Goal: Task Accomplishment & Management: Complete application form

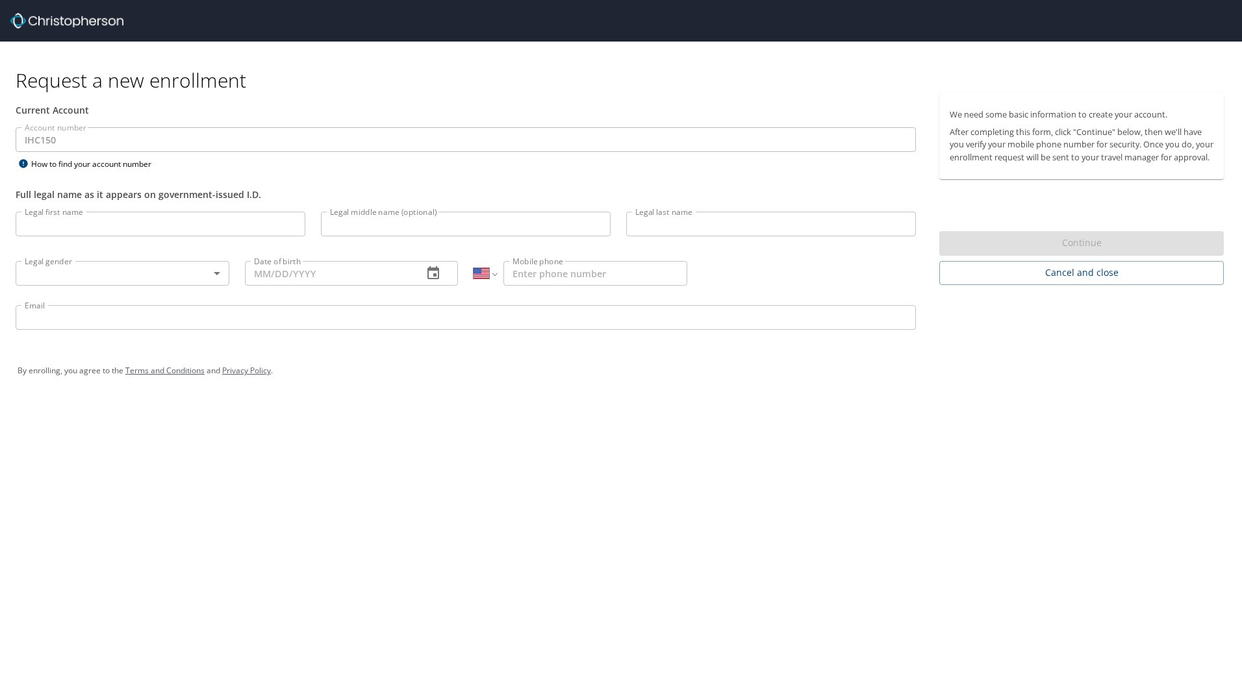
select select "US"
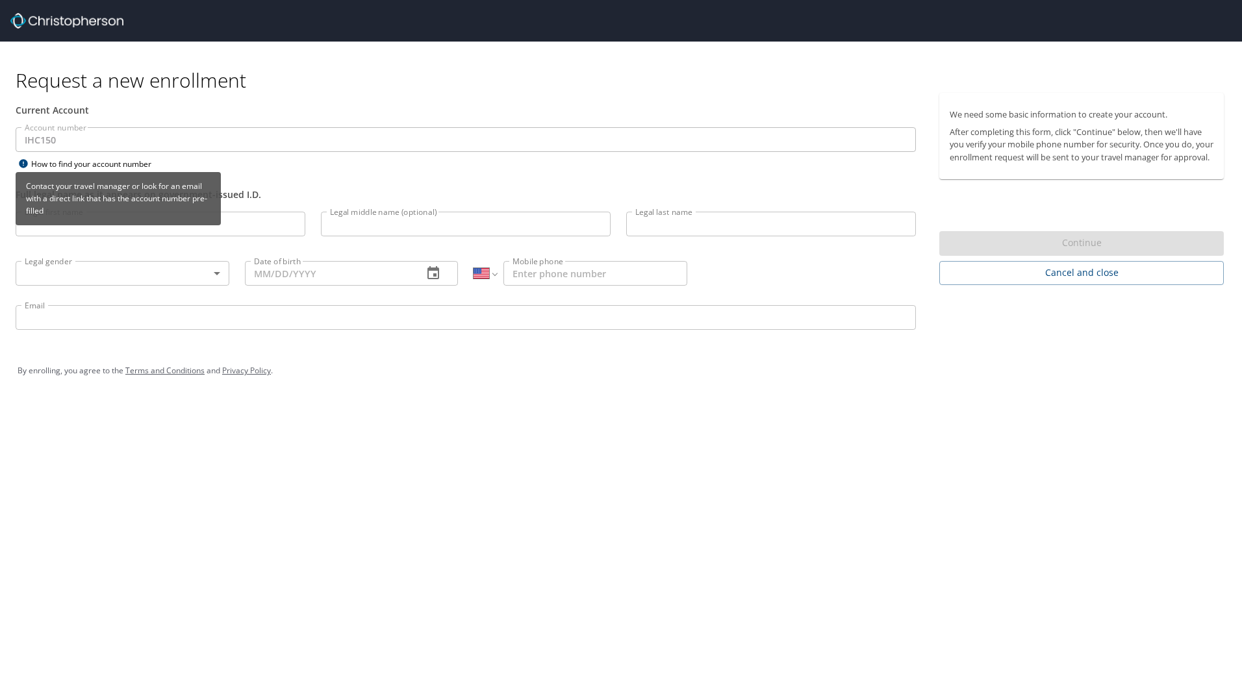
click at [107, 162] on div "How to find your account number" at bounding box center [97, 164] width 162 height 16
click at [95, 166] on div "How to find your account number" at bounding box center [97, 164] width 162 height 16
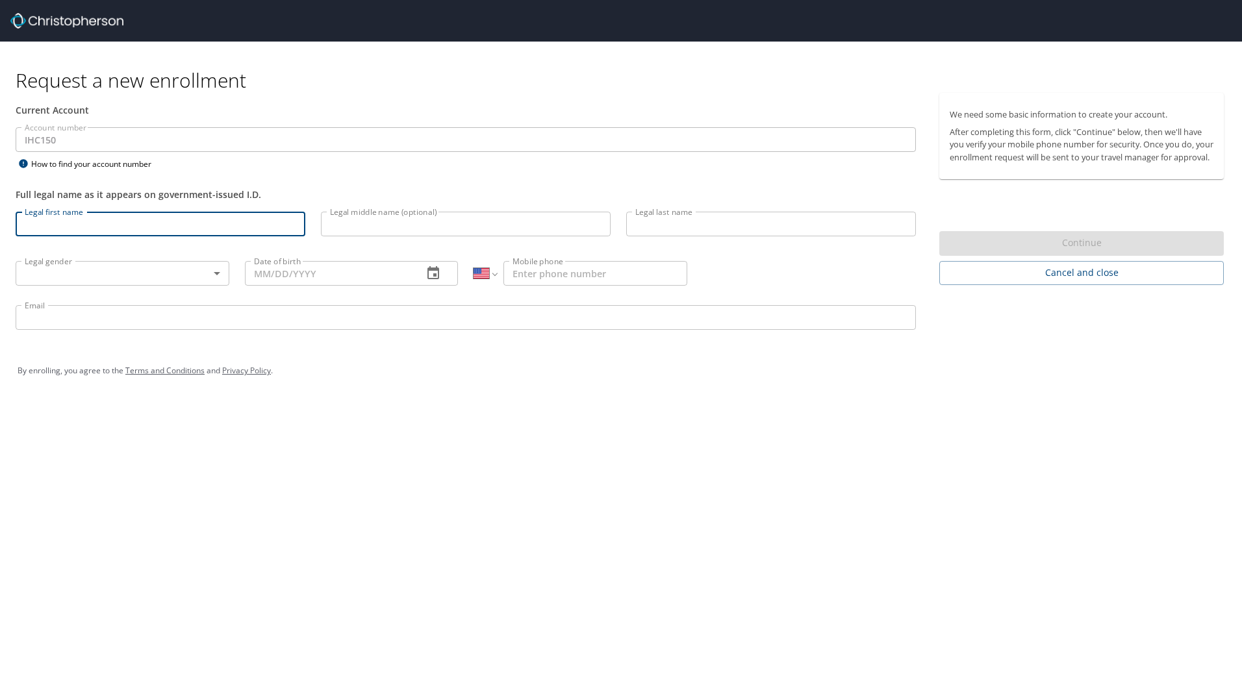
click at [53, 219] on input "Legal first name" at bounding box center [161, 224] width 290 height 25
type input "Patrick"
type input "Wayne"
type input "Cobb"
type input "1 (406) 238-6290"
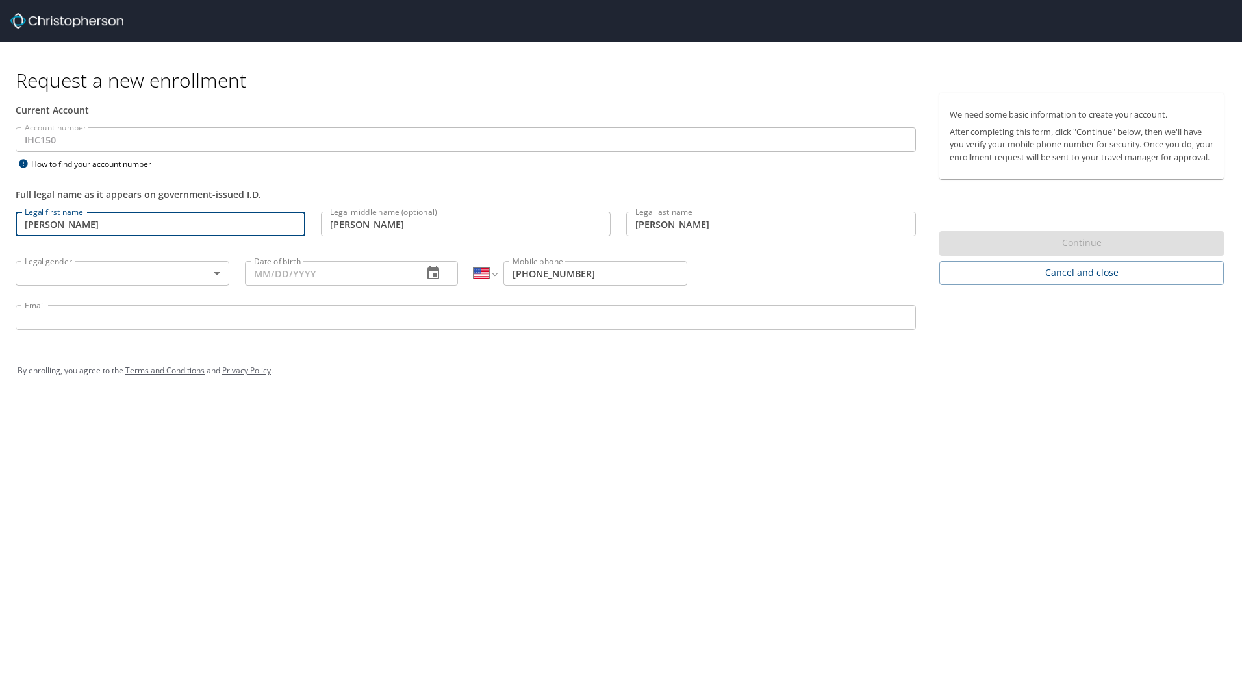
type input "patrick.cobb@imail2.org"
click at [76, 273] on body "Request a new enrollment Current Account Account number IHC150 Account number H…" at bounding box center [621, 341] width 1242 height 683
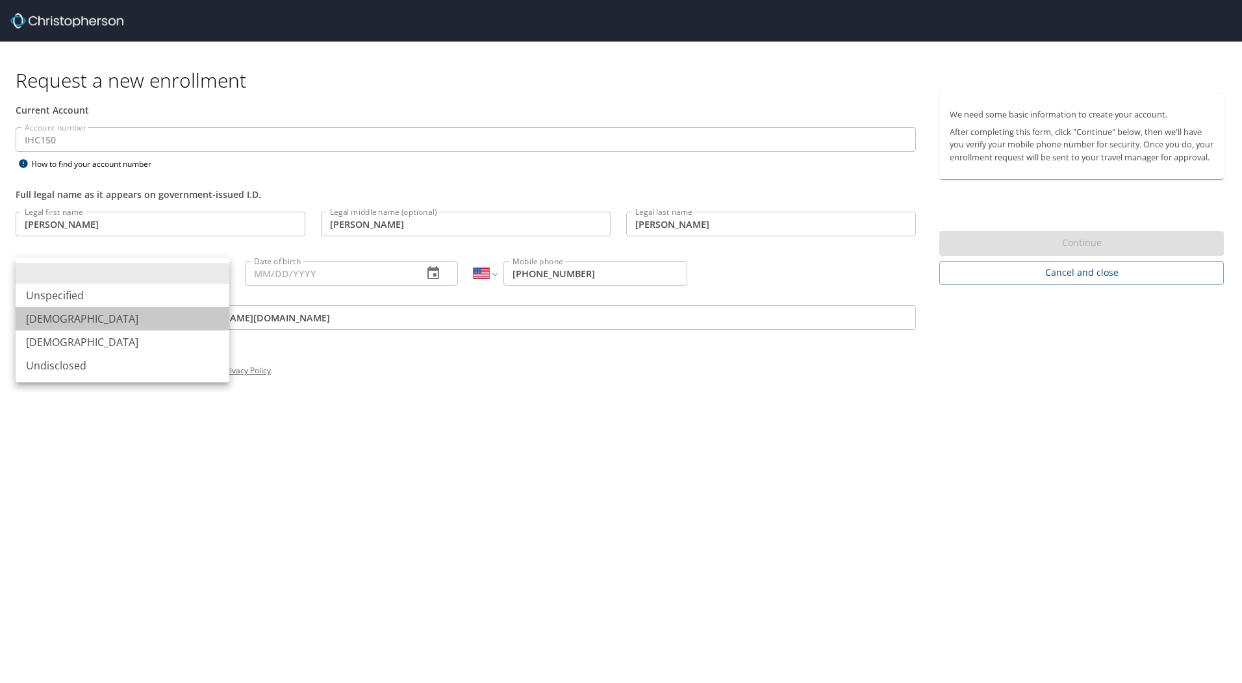
click at [69, 316] on li "Male" at bounding box center [123, 318] width 214 height 23
type input "Male"
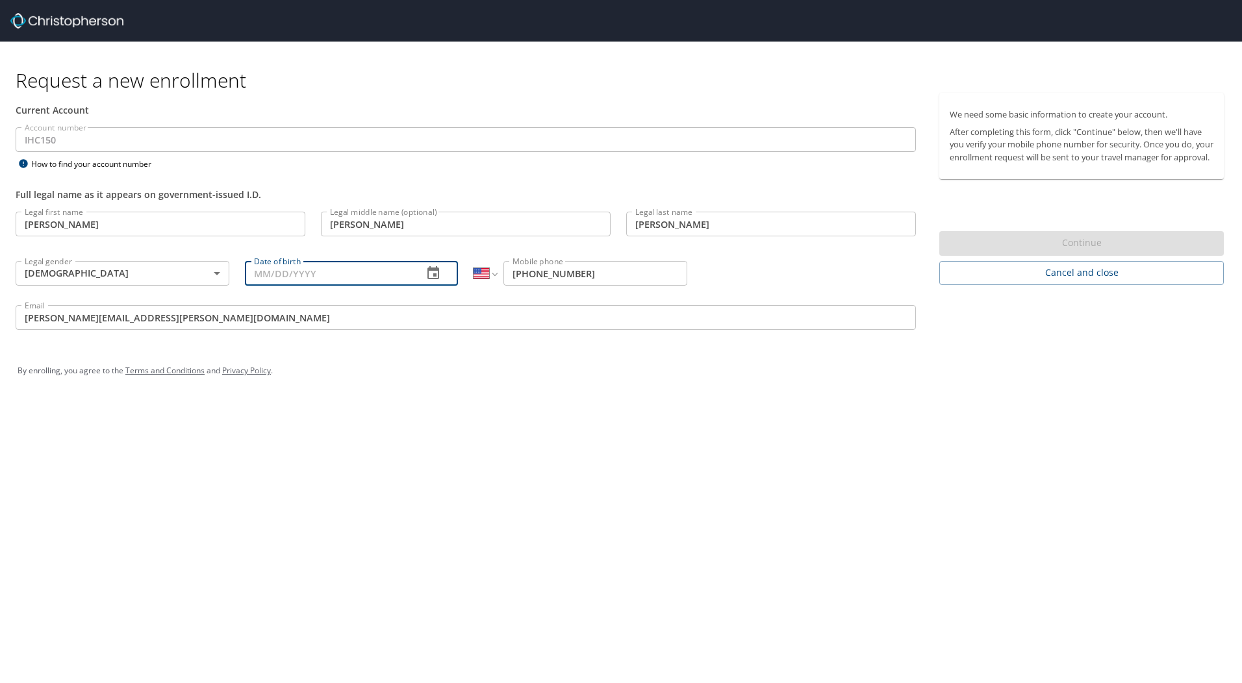
click at [319, 278] on input "Date of birth" at bounding box center [329, 273] width 168 height 25
type input "01/15/1959"
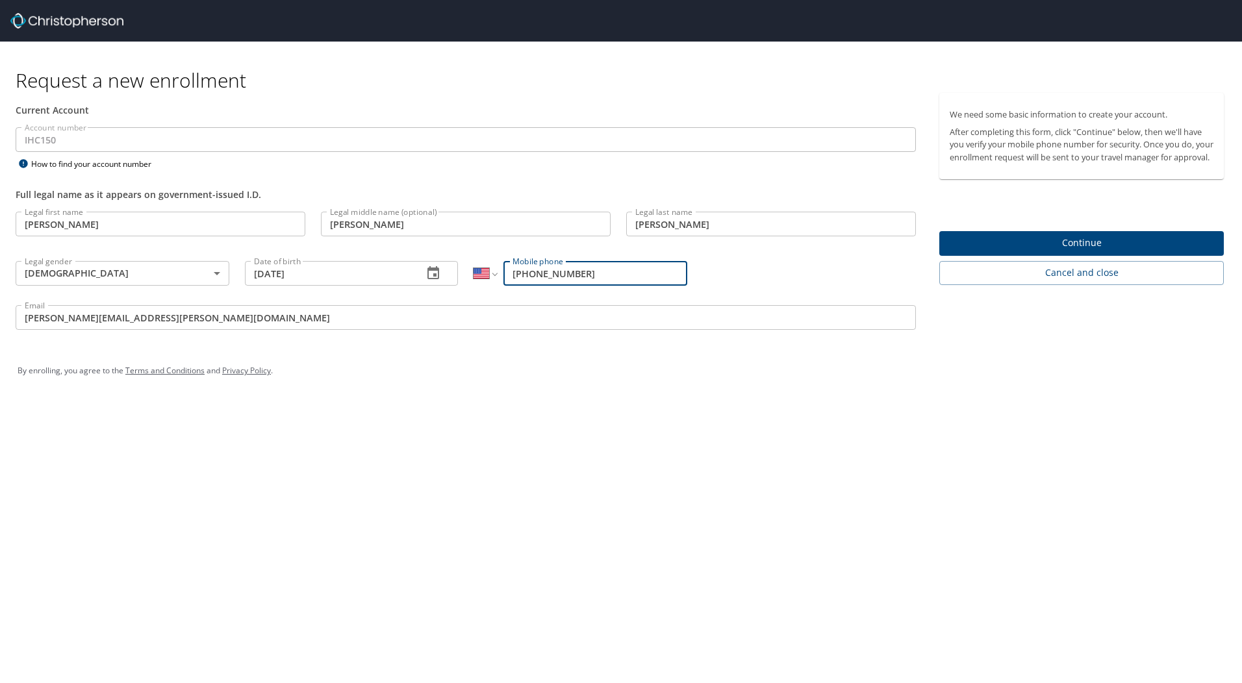
click at [599, 275] on input "1 (406) 238-6290" at bounding box center [595, 273] width 184 height 25
drag, startPoint x: 599, startPoint y: 275, endPoint x: 545, endPoint y: 279, distance: 54.7
click at [545, 279] on input "1 (406) 238-6290" at bounding box center [595, 273] width 184 height 25
type input "1 (406) 670-3721"
click at [768, 414] on div "Request a new enrollment Current Account Account number IHC150 Account number H…" at bounding box center [621, 341] width 1242 height 683
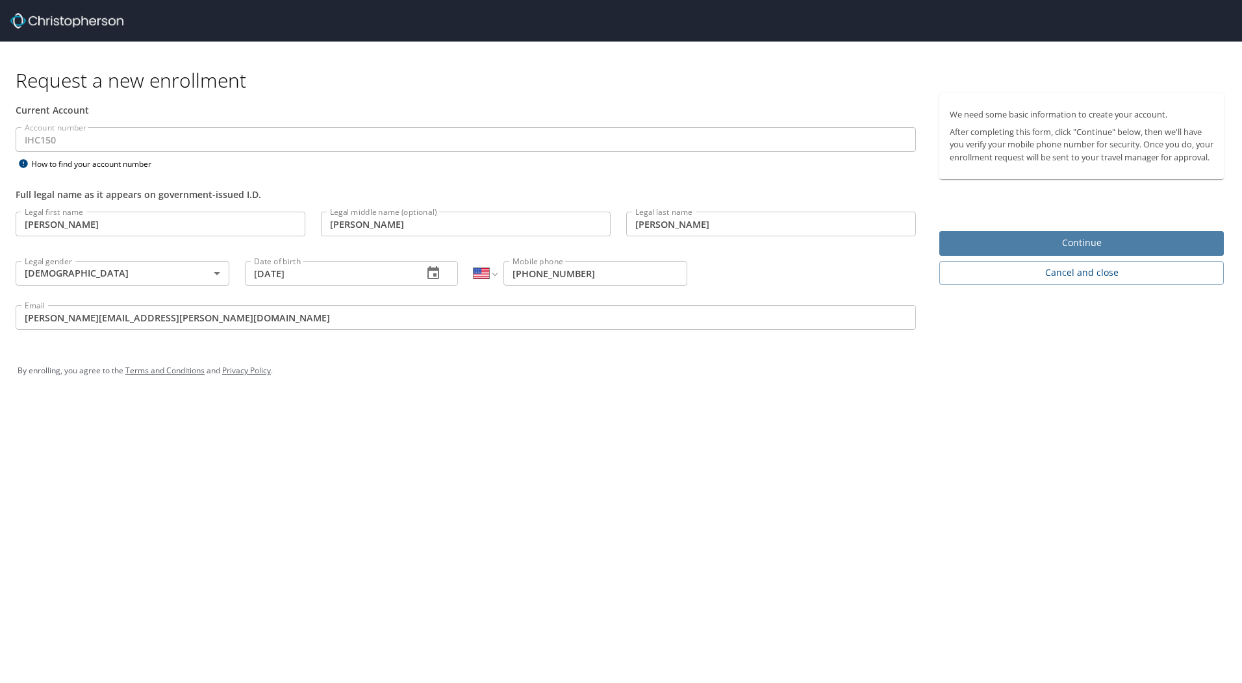
click at [1000, 246] on button "Continue" at bounding box center [1081, 243] width 284 height 25
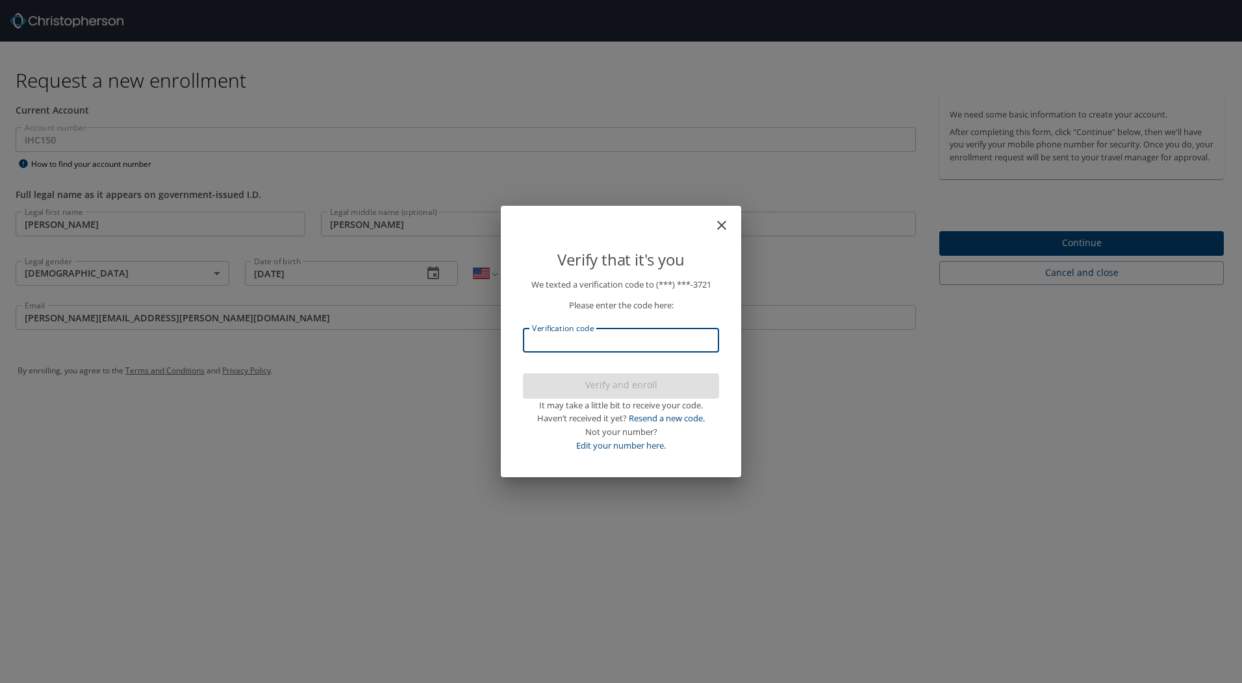
click at [635, 342] on input "Verification code" at bounding box center [621, 340] width 196 height 25
type input "128573"
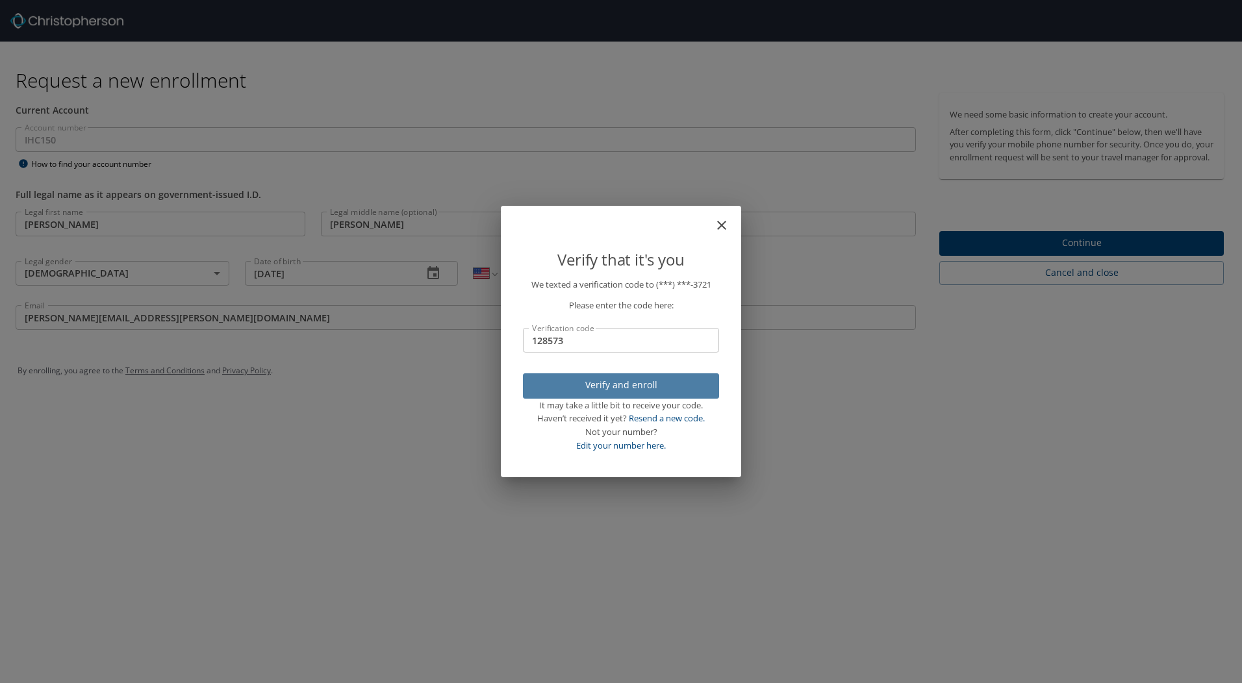
click at [627, 392] on span "Verify and enroll" at bounding box center [620, 385] width 175 height 16
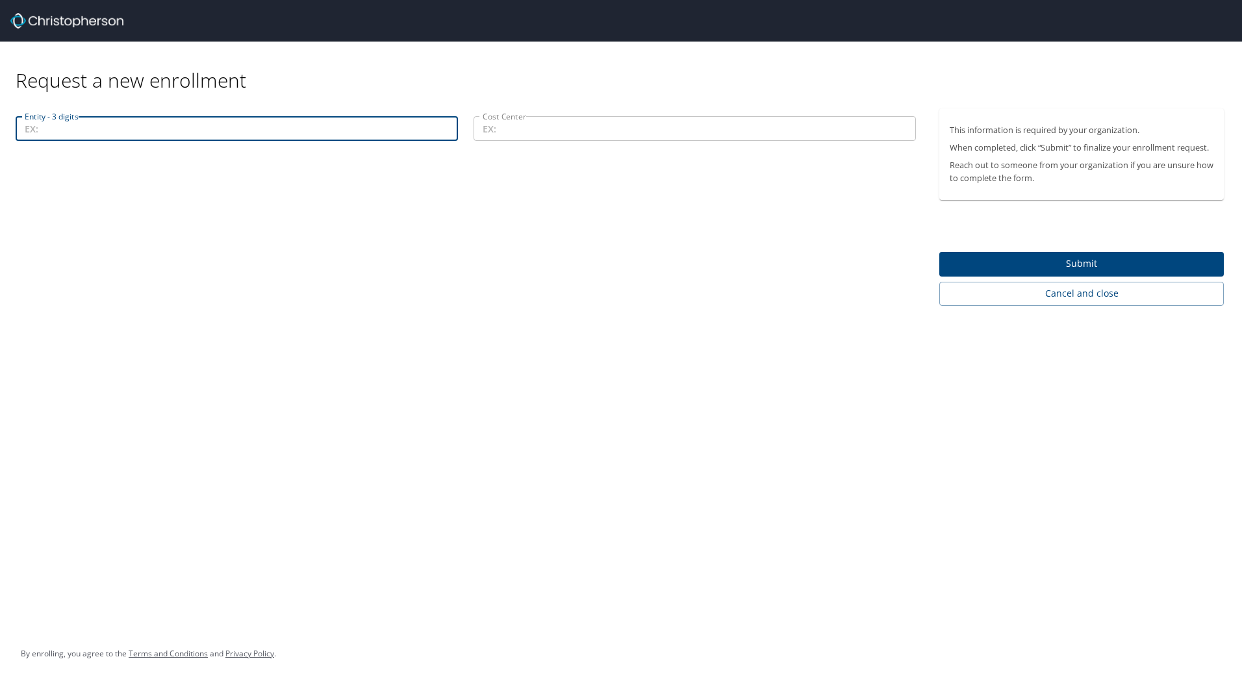
click at [49, 132] on input "Entity - 3 digits" at bounding box center [237, 128] width 442 height 25
click at [490, 131] on input "Cost Center" at bounding box center [694, 128] width 442 height 25
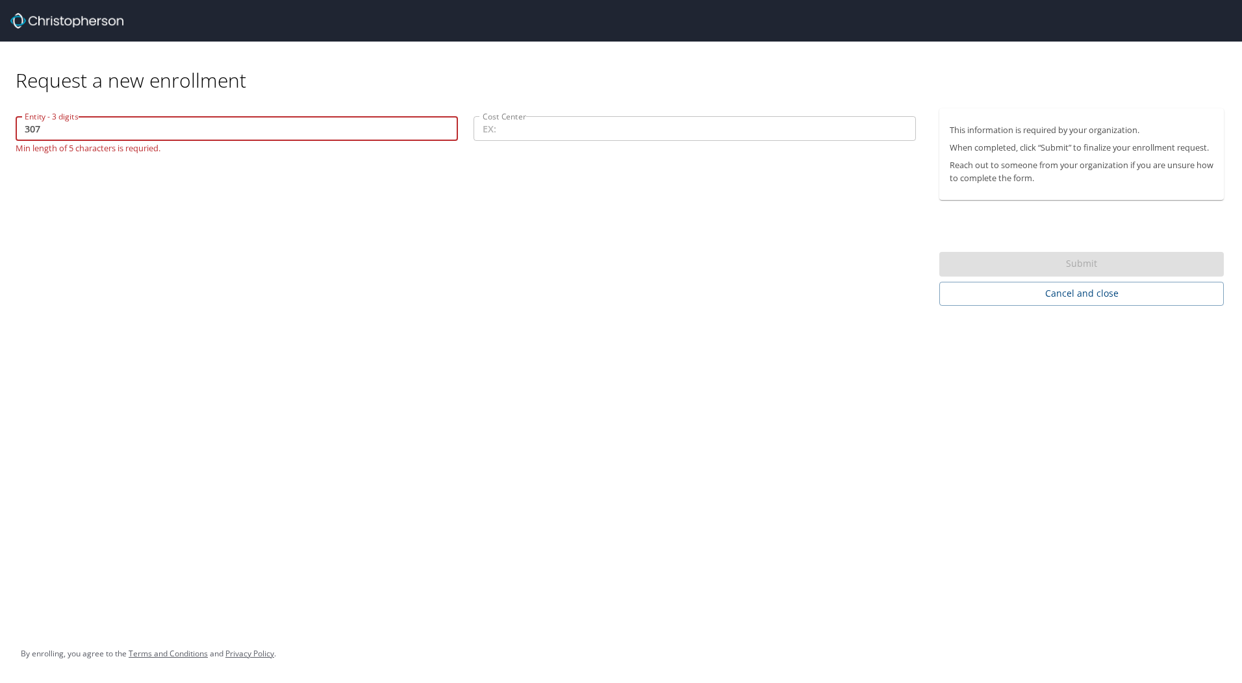
click at [24, 133] on input "307" at bounding box center [237, 128] width 442 height 25
type input "00307"
click at [208, 134] on input "00307" at bounding box center [237, 128] width 442 height 25
